Goal: Information Seeking & Learning: Find specific page/section

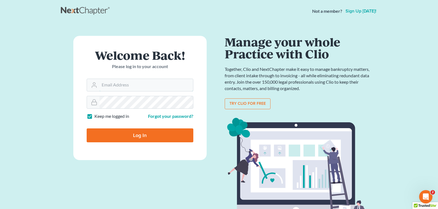
type input "[PERSON_NAME][EMAIL_ADDRESS][DOMAIN_NAME]"
click at [161, 135] on input "Log In" at bounding box center [140, 135] width 107 height 14
type input "Thinking..."
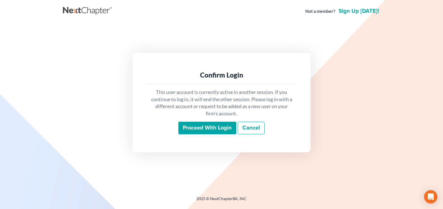
click at [206, 126] on input "Proceed with login" at bounding box center [207, 128] width 58 height 13
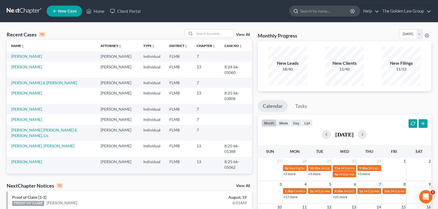
click at [308, 12] on input "search" at bounding box center [326, 11] width 51 height 10
type input "[PERSON_NAME]"
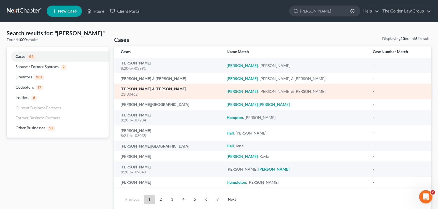
click at [135, 90] on link "[PERSON_NAME] & [PERSON_NAME]" at bounding box center [153, 89] width 65 height 4
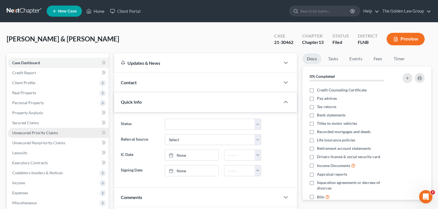
scroll to position [96, 0]
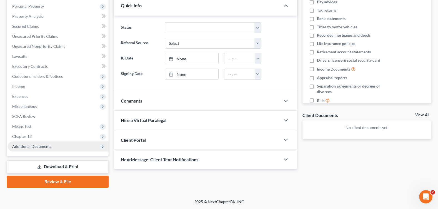
click at [47, 145] on span "Additional Documents" at bounding box center [31, 146] width 39 height 5
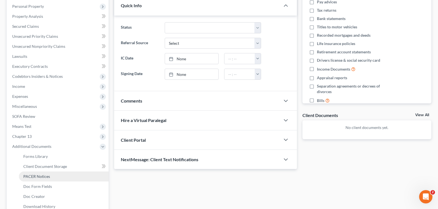
click at [41, 177] on span "PACER Notices" at bounding box center [36, 176] width 27 height 5
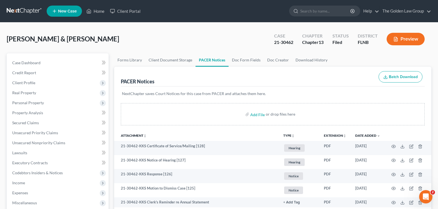
click at [47, 35] on span "Hahn, Billy & Jennifer" at bounding box center [63, 39] width 113 height 8
click at [305, 10] on input "search" at bounding box center [326, 11] width 51 height 10
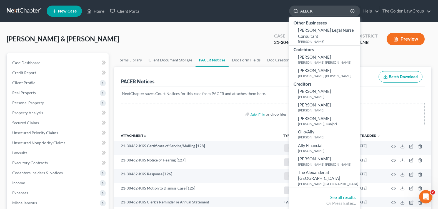
type input "ALECKI"
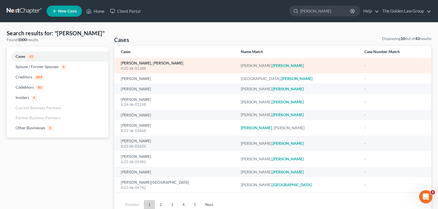
click at [131, 64] on link "Cespedes Rondon, Alecki" at bounding box center [152, 63] width 63 height 4
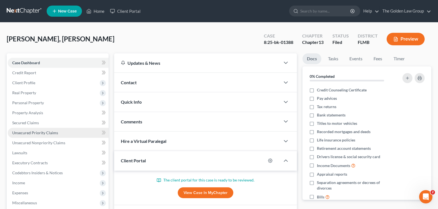
scroll to position [28, 0]
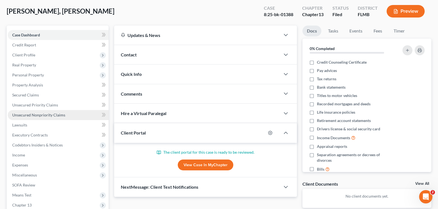
click at [25, 115] on span "Unsecured Nonpriority Claims" at bounding box center [38, 115] width 53 height 5
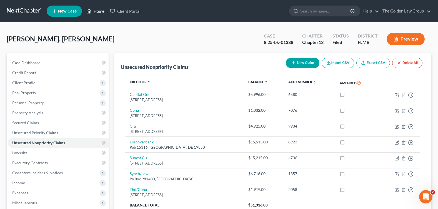
click at [102, 10] on link "Home" at bounding box center [96, 11] width 24 height 10
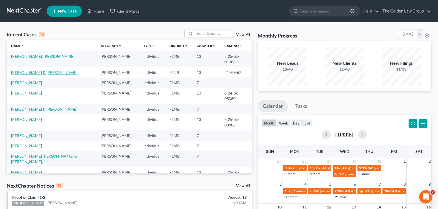
click at [39, 71] on link "Hahn, Billy & Jennifer" at bounding box center [44, 72] width 66 height 5
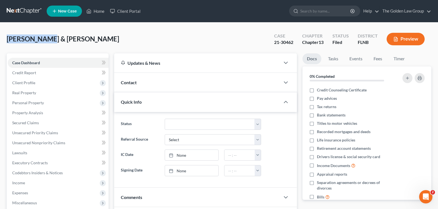
drag, startPoint x: 4, startPoint y: 30, endPoint x: 41, endPoint y: 48, distance: 42.2
click at [41, 48] on div "Hahn, Billy & Jennifer Upgraded Case 21-30462 Chapter Chapter 13 Status Filed D…" at bounding box center [219, 159] width 438 height 273
drag, startPoint x: 41, startPoint y: 48, endPoint x: 78, endPoint y: 38, distance: 38.0
click at [78, 38] on div "Hahn, Billy & Jennifer Upgraded Case 21-30462 Chapter Chapter 13 Status Filed D…" at bounding box center [219, 41] width 425 height 24
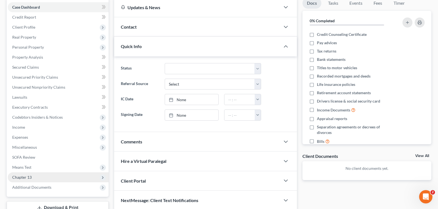
scroll to position [96, 0]
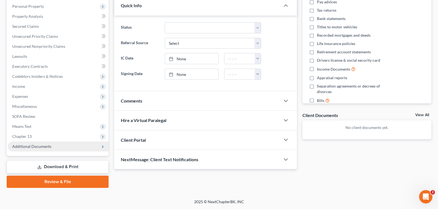
click at [43, 145] on span "Additional Documents" at bounding box center [31, 146] width 39 height 5
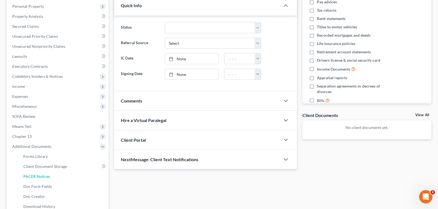
drag, startPoint x: 47, startPoint y: 175, endPoint x: 5, endPoint y: 138, distance: 56.5
click at [47, 176] on span "PACER Notices" at bounding box center [36, 176] width 27 height 5
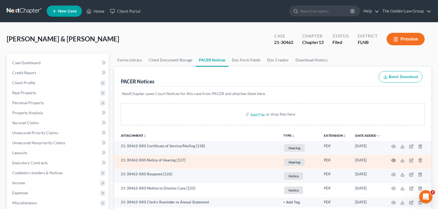
click at [395, 162] on icon "button" at bounding box center [394, 160] width 4 height 3
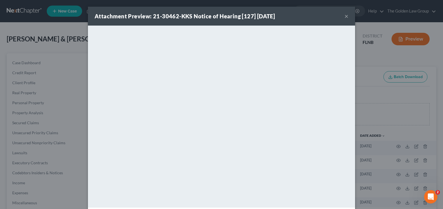
click at [344, 15] on button "×" at bounding box center [346, 16] width 4 height 7
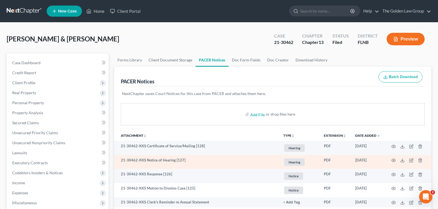
scroll to position [28, 0]
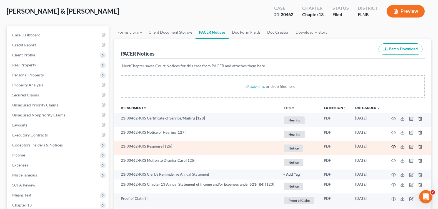
click at [393, 148] on icon "button" at bounding box center [394, 147] width 4 height 4
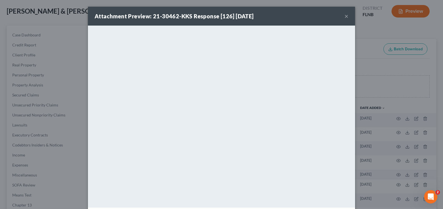
click at [344, 17] on button "×" at bounding box center [346, 16] width 4 height 7
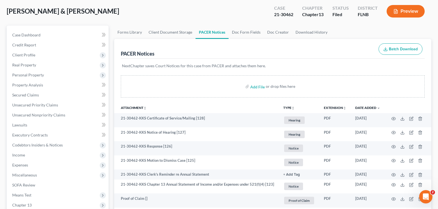
scroll to position [0, 0]
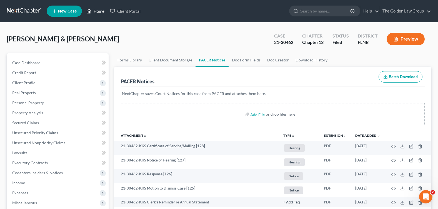
drag, startPoint x: 92, startPoint y: 12, endPoint x: 87, endPoint y: 12, distance: 5.0
click at [92, 12] on link "Home" at bounding box center [96, 11] width 24 height 10
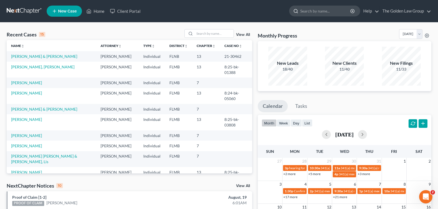
click at [322, 11] on input "search" at bounding box center [326, 11] width 51 height 10
